Goal: Check status: Check status

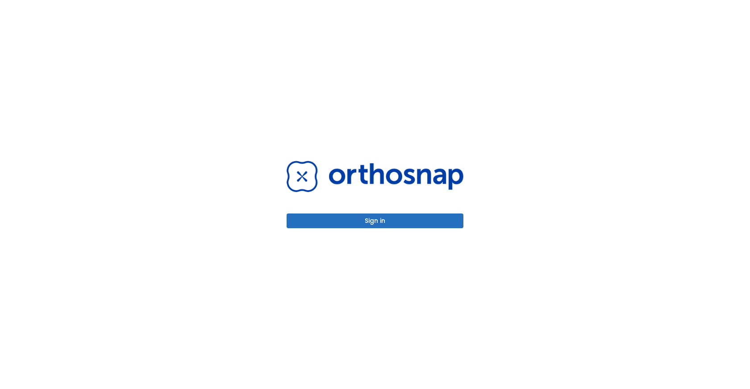
click at [409, 223] on button "Sign in" at bounding box center [375, 220] width 177 height 15
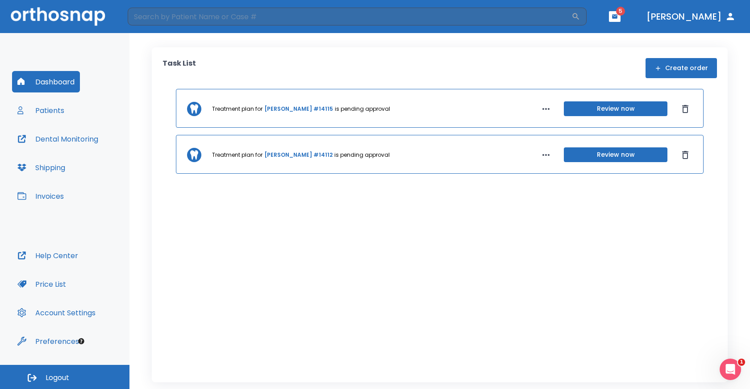
click at [44, 112] on button "Patients" at bounding box center [41, 110] width 58 height 21
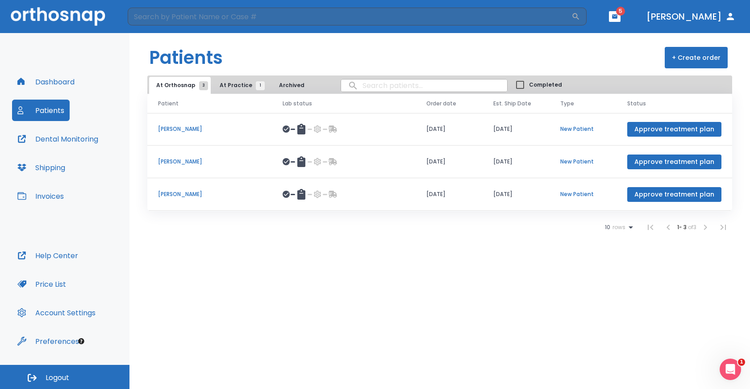
click at [212, 128] on p "[PERSON_NAME]" at bounding box center [209, 129] width 103 height 8
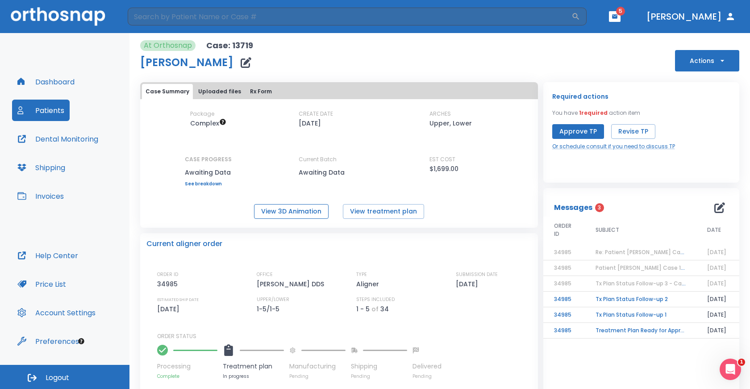
click at [299, 209] on button "View 3D Animation" at bounding box center [291, 211] width 75 height 15
